Goal: Task Accomplishment & Management: Manage account settings

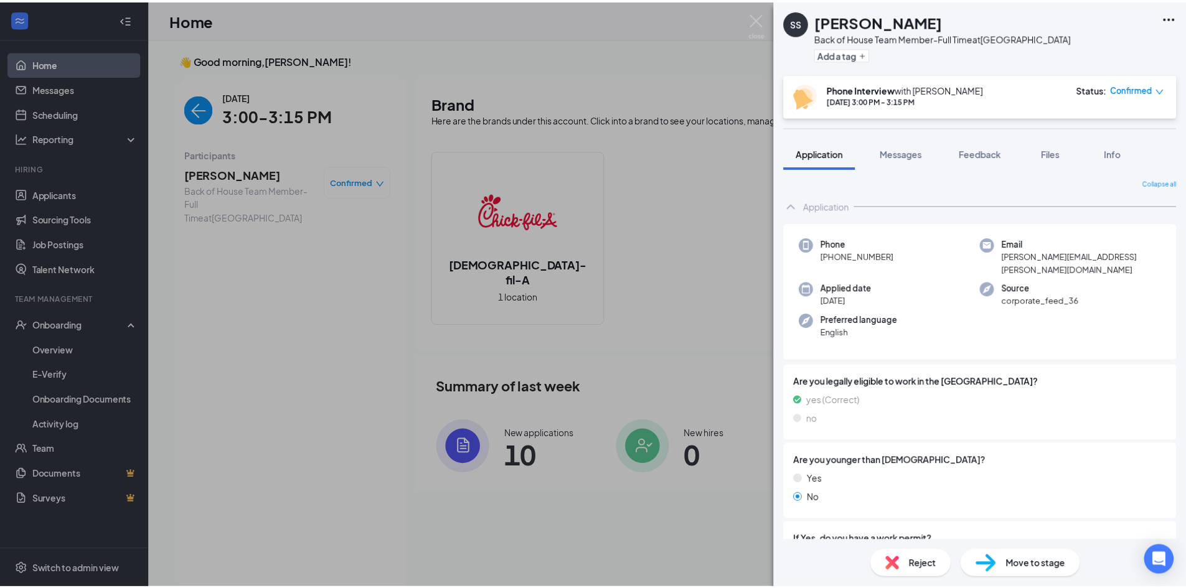
scroll to position [5, 0]
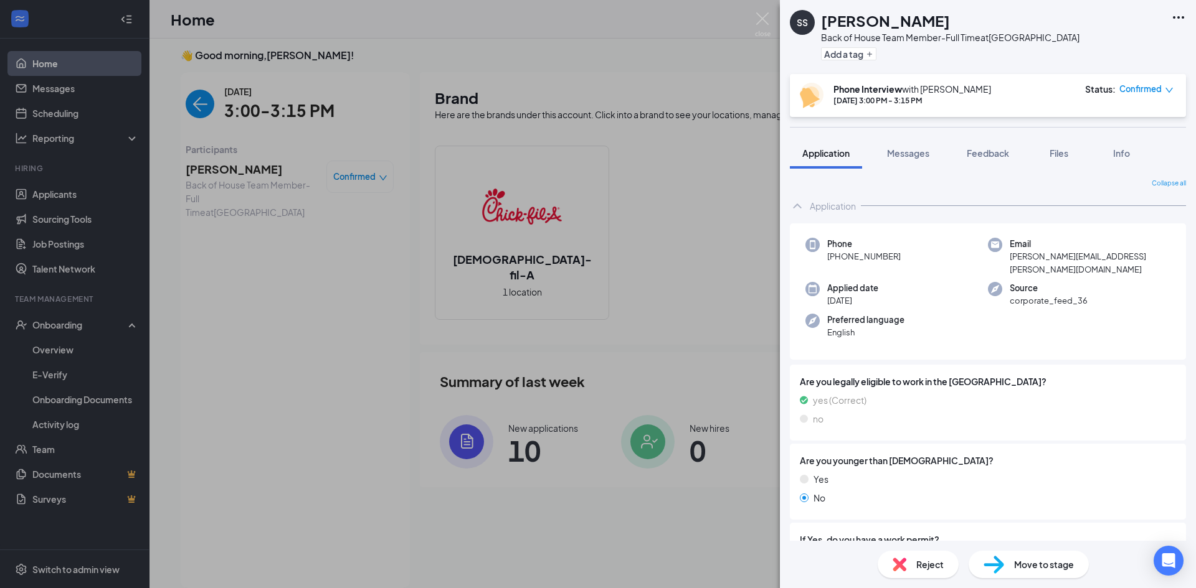
click at [752, 23] on div "SS [PERSON_NAME] Back of House Team Member-Full Time at [GEOGRAPHIC_DATA] Add a…" at bounding box center [598, 294] width 1196 height 588
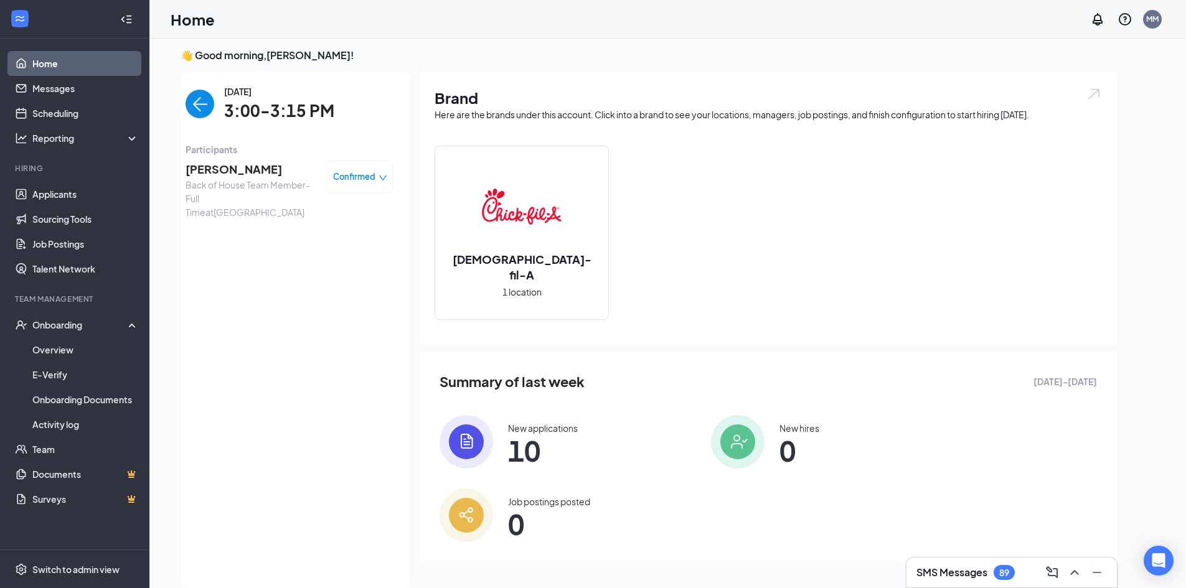
click at [757, 21] on div "Home MM" at bounding box center [667, 19] width 1037 height 39
click at [1148, 24] on div "MM" at bounding box center [1152, 19] width 12 height 11
click at [1069, 194] on div "[DEMOGRAPHIC_DATA]-fil-A 1 location" at bounding box center [769, 238] width 668 height 184
click at [1064, 197] on div "Log out" at bounding box center [1090, 203] width 135 height 12
